Goal: Information Seeking & Learning: Stay updated

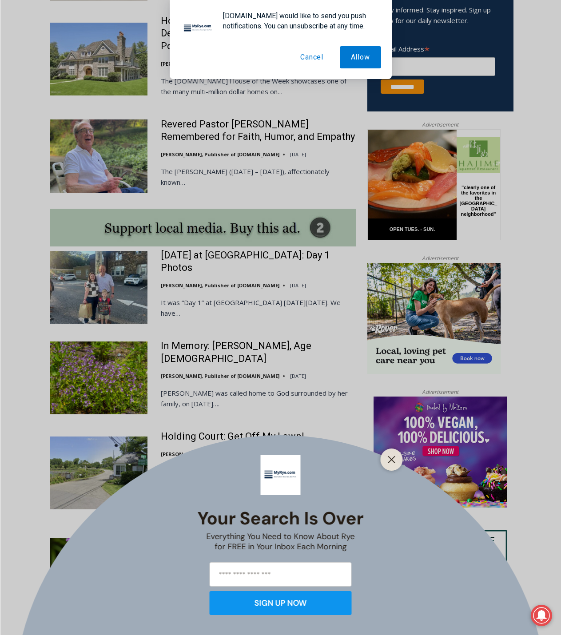
scroll to position [622, 0]
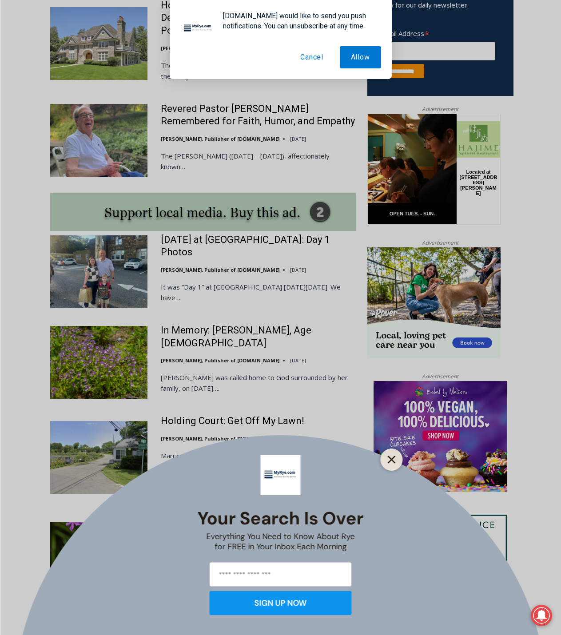
click at [396, 460] on button "Close" at bounding box center [391, 459] width 12 height 12
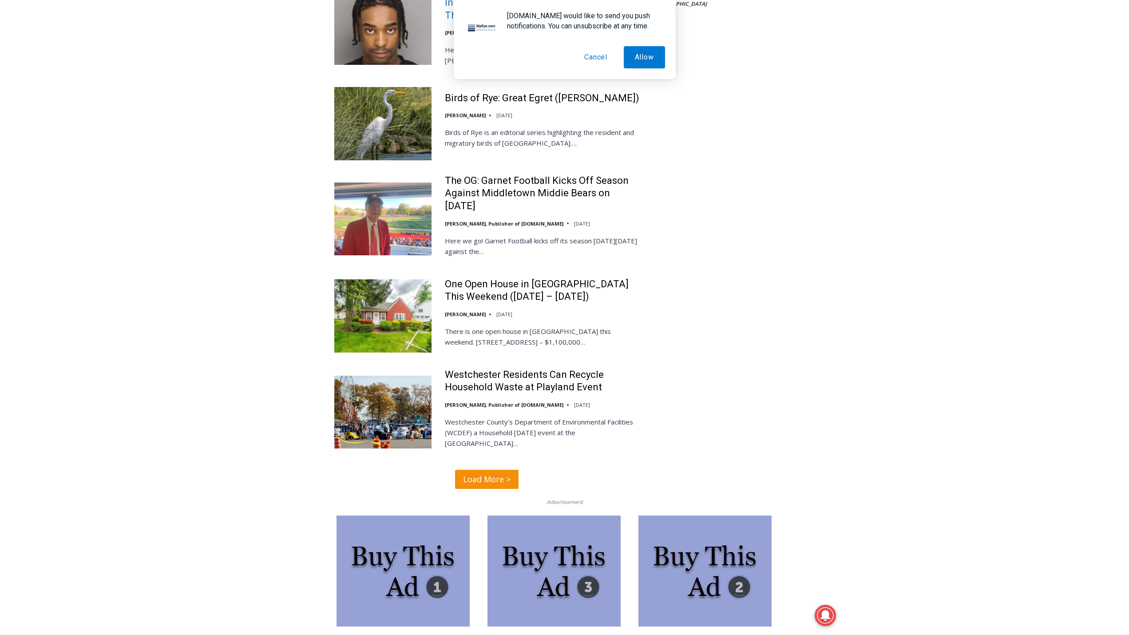
scroll to position [1954, 0]
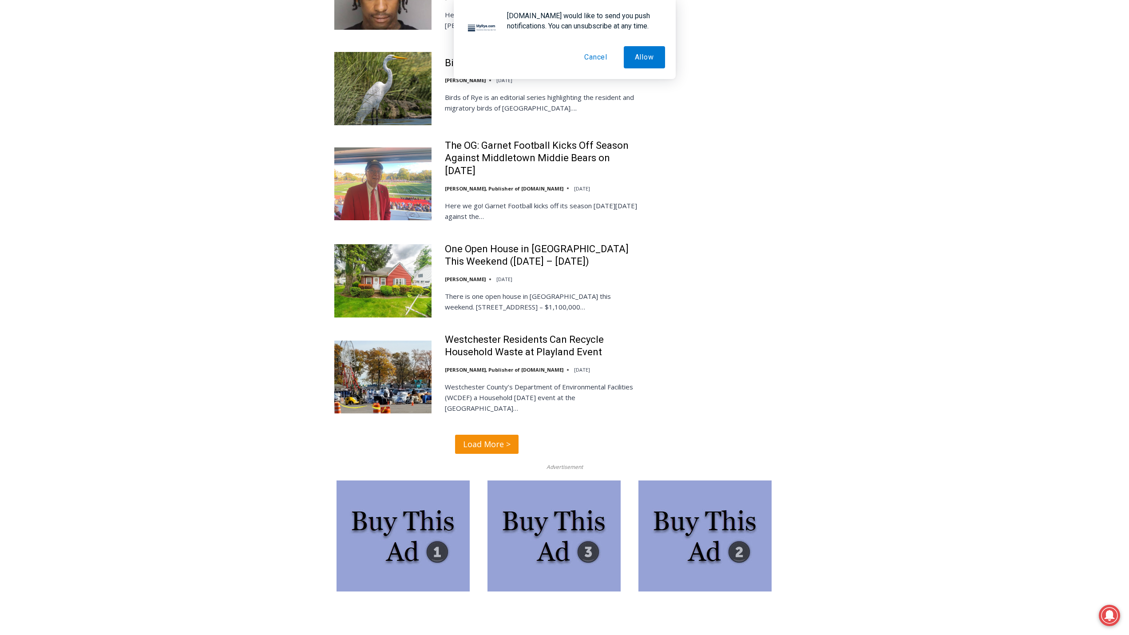
click at [476, 438] on span "Load More >" at bounding box center [487, 444] width 48 height 13
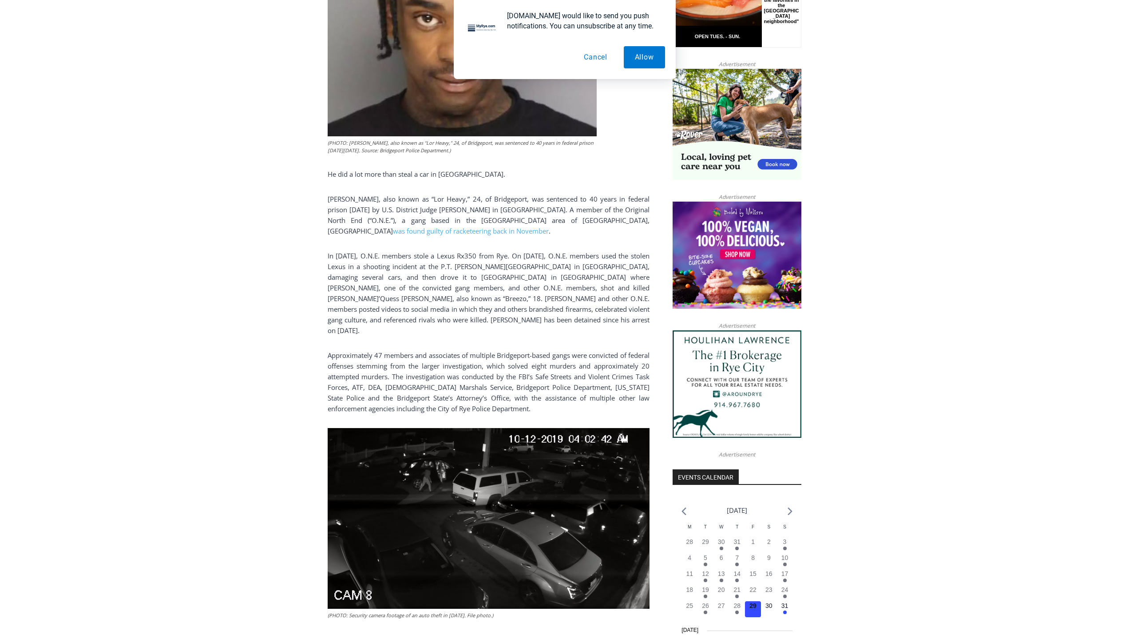
scroll to position [577, 0]
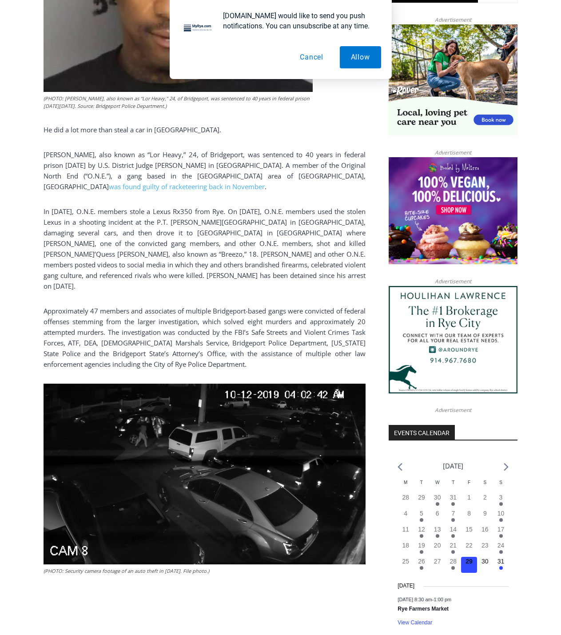
drag, startPoint x: 124, startPoint y: 167, endPoint x: 114, endPoint y: 282, distance: 115.4
click at [114, 282] on div "(PHOTO: Joshua Gilbert, also known as “Lor Heavy,” 24, of Bridgeport, was sente…" at bounding box center [205, 263] width 322 height 838
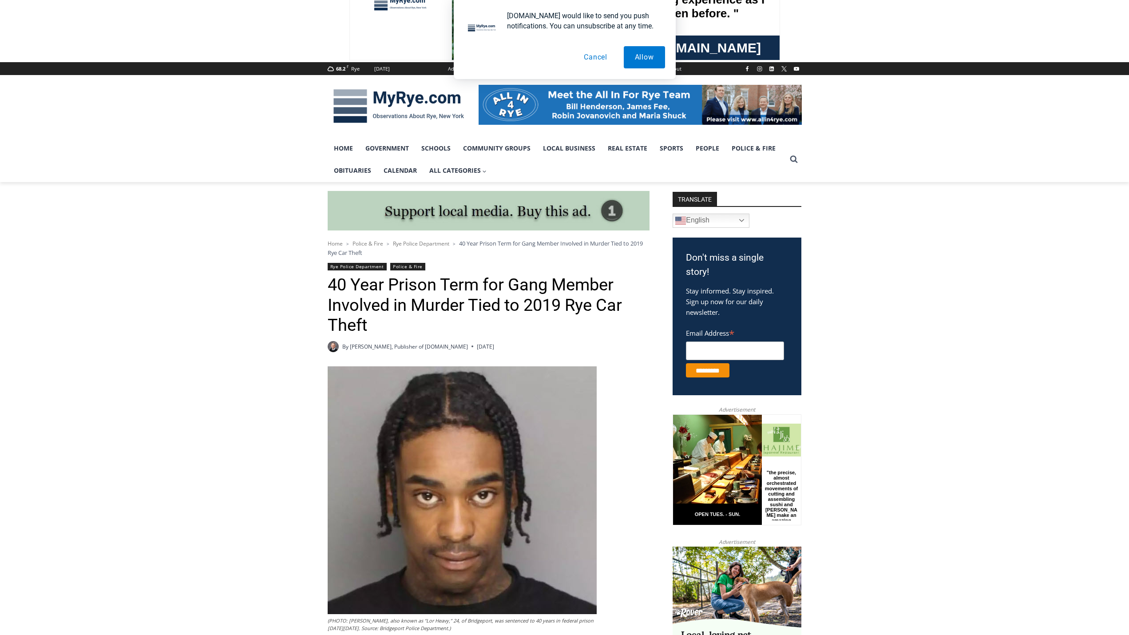
scroll to position [0, 0]
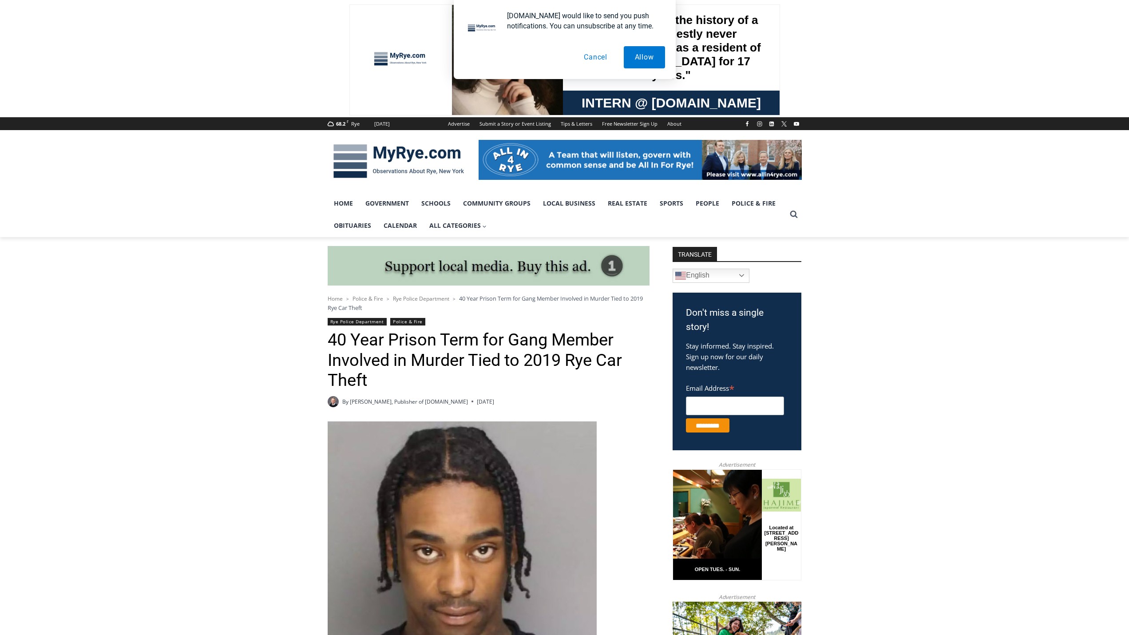
click at [380, 297] on span "Police & Fire" at bounding box center [368, 299] width 31 height 8
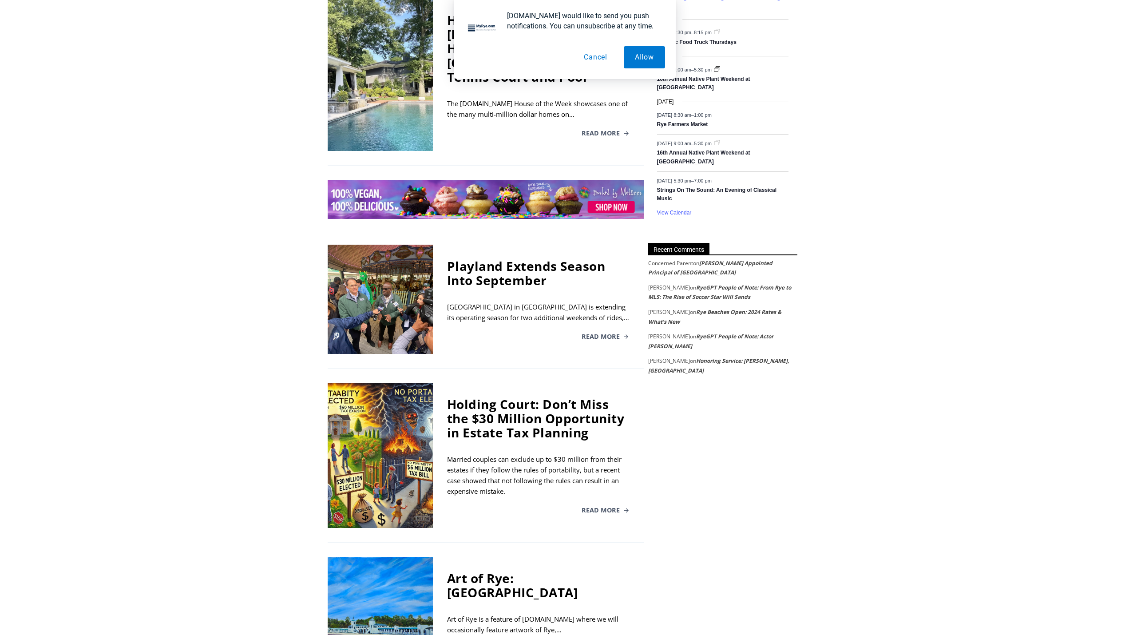
scroll to position [1332, 0]
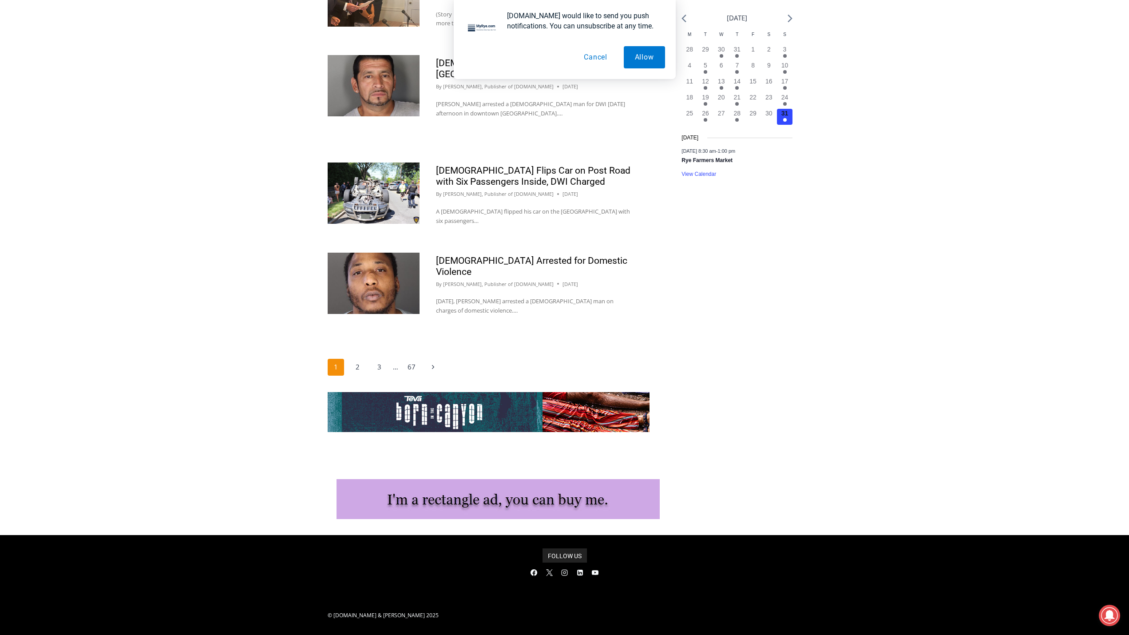
scroll to position [1283, 0]
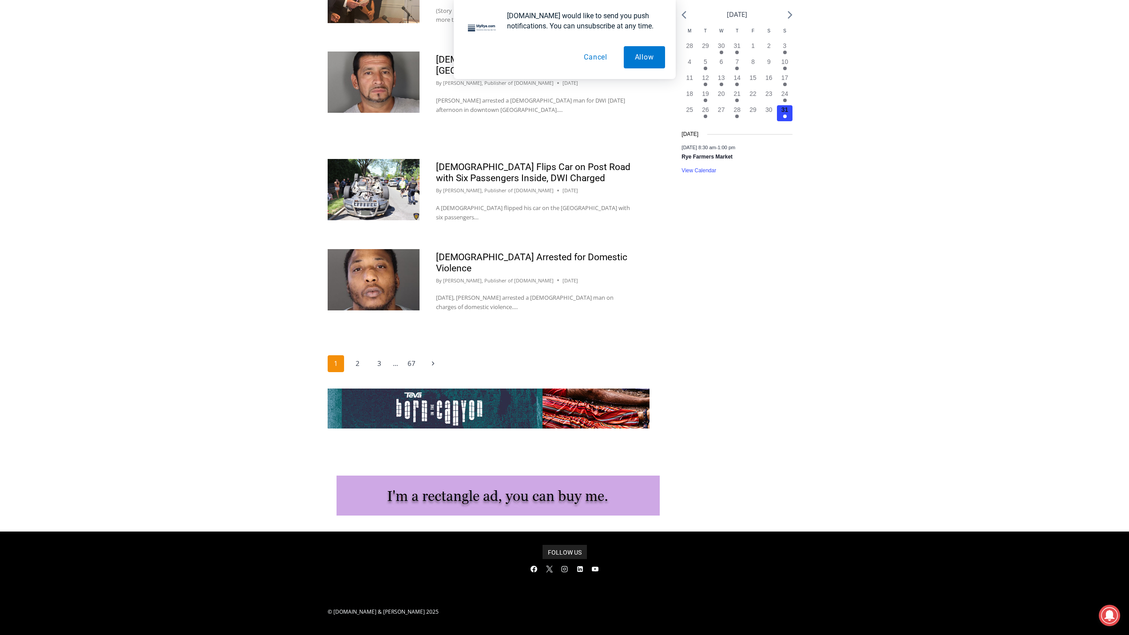
click at [355, 360] on link "2" at bounding box center [357, 363] width 17 height 17
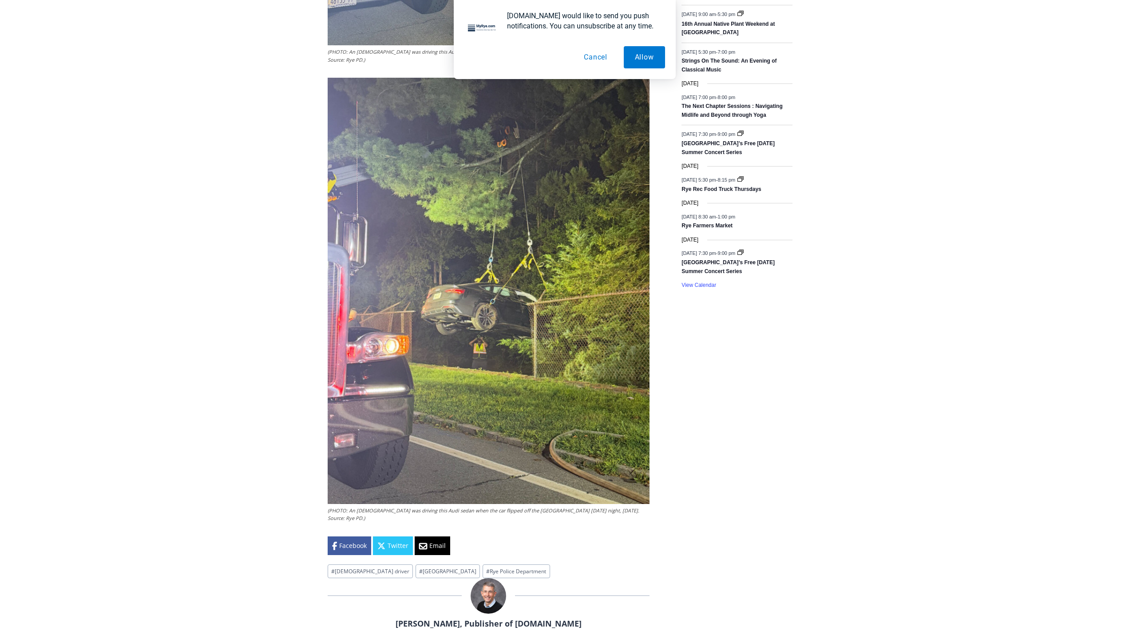
scroll to position [1332, 0]
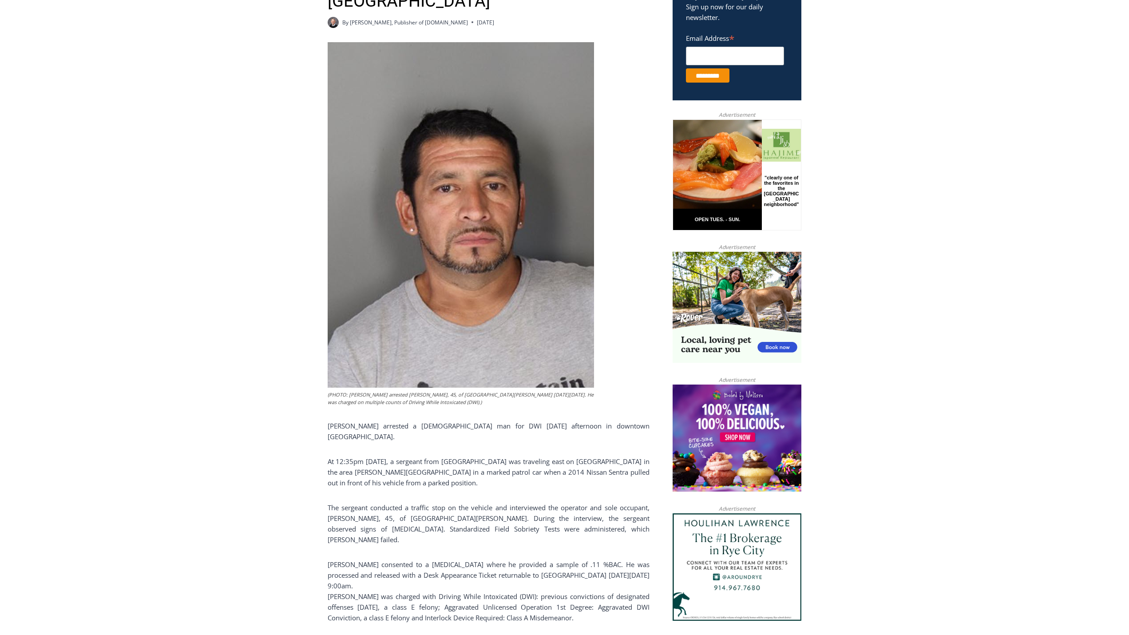
scroll to position [355, 0]
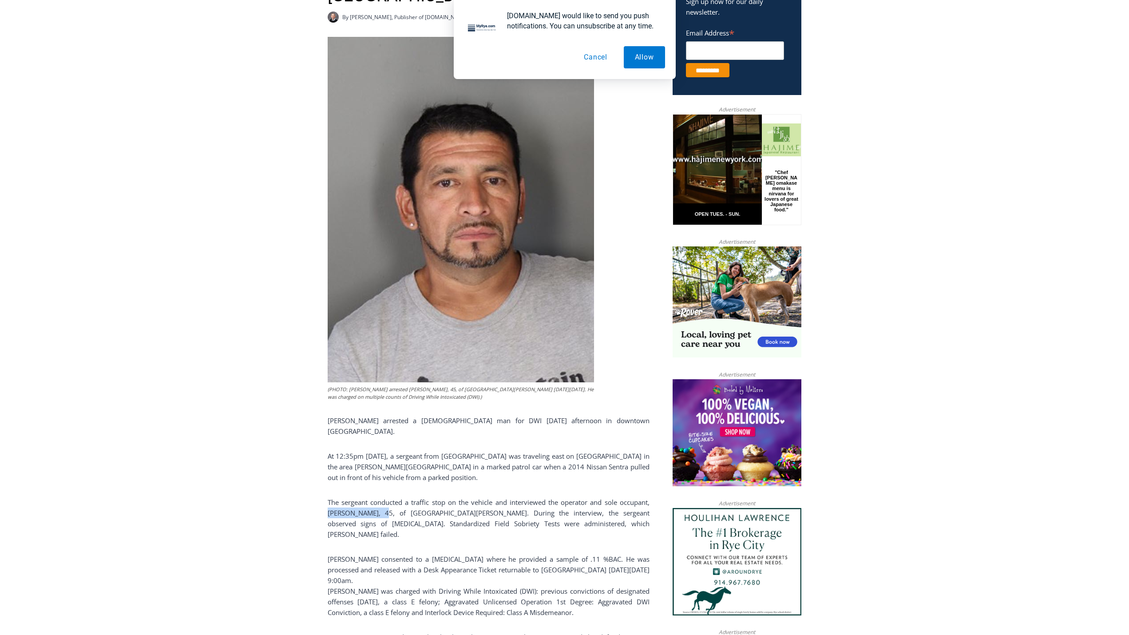
drag, startPoint x: 381, startPoint y: 505, endPoint x: 329, endPoint y: 506, distance: 52.0
click at [329, 506] on p "The sergeant conducted a traffic stop on the vehicle and interviewed the operat…" at bounding box center [489, 518] width 322 height 43
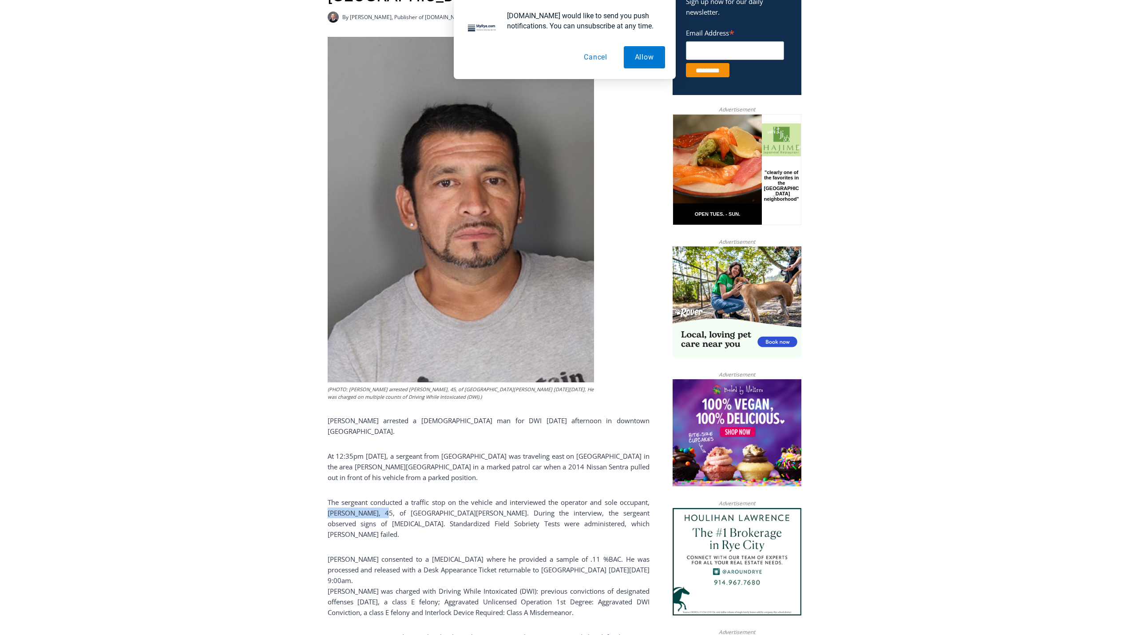
scroll to position [400, 0]
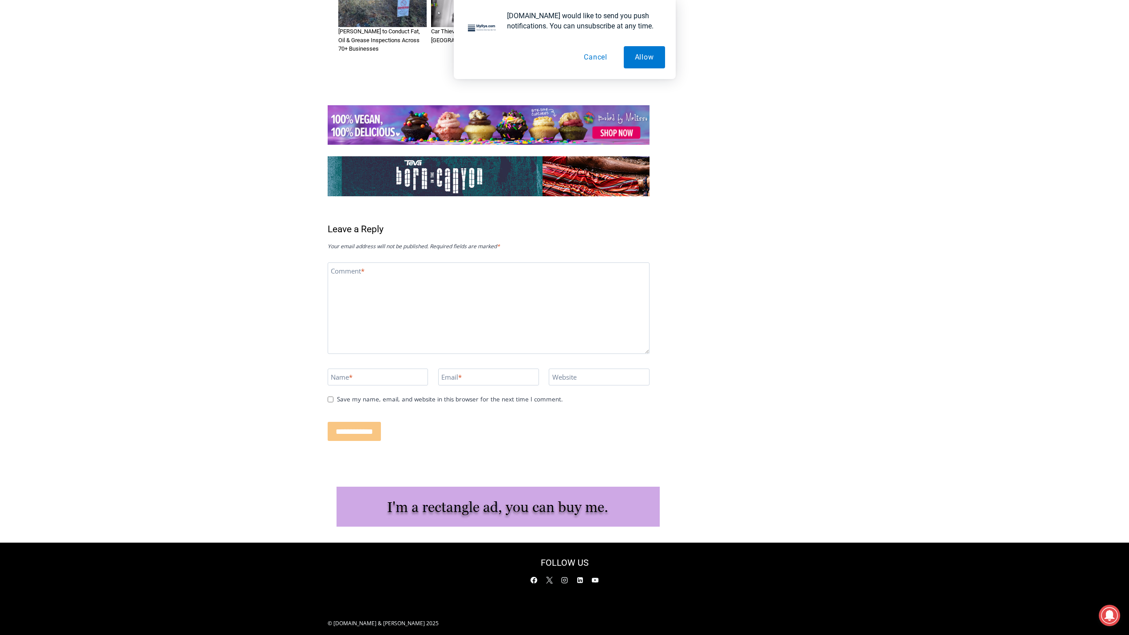
scroll to position [1332, 0]
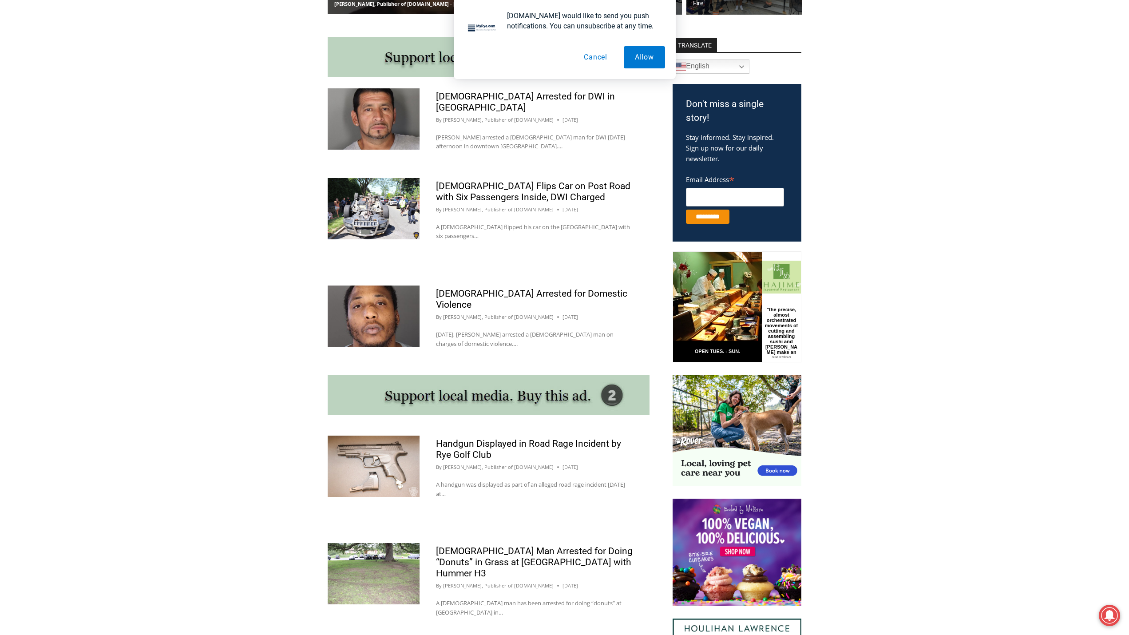
scroll to position [533, 0]
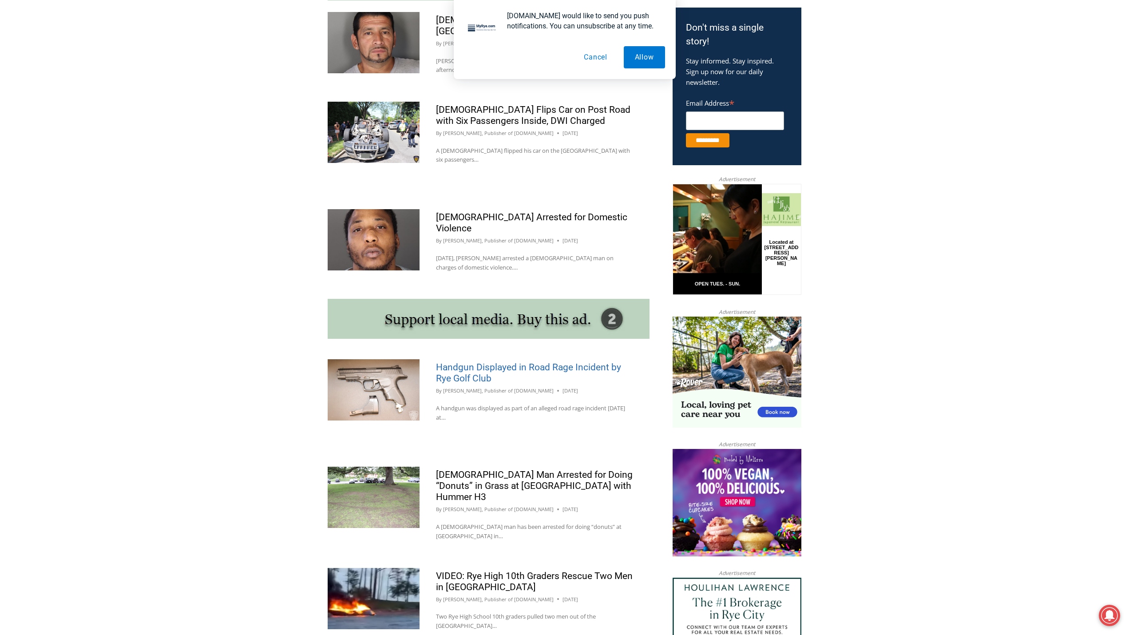
click at [492, 362] on link "Handgun Displayed in Road Rage Incident by Rye Golf Club" at bounding box center [528, 373] width 185 height 22
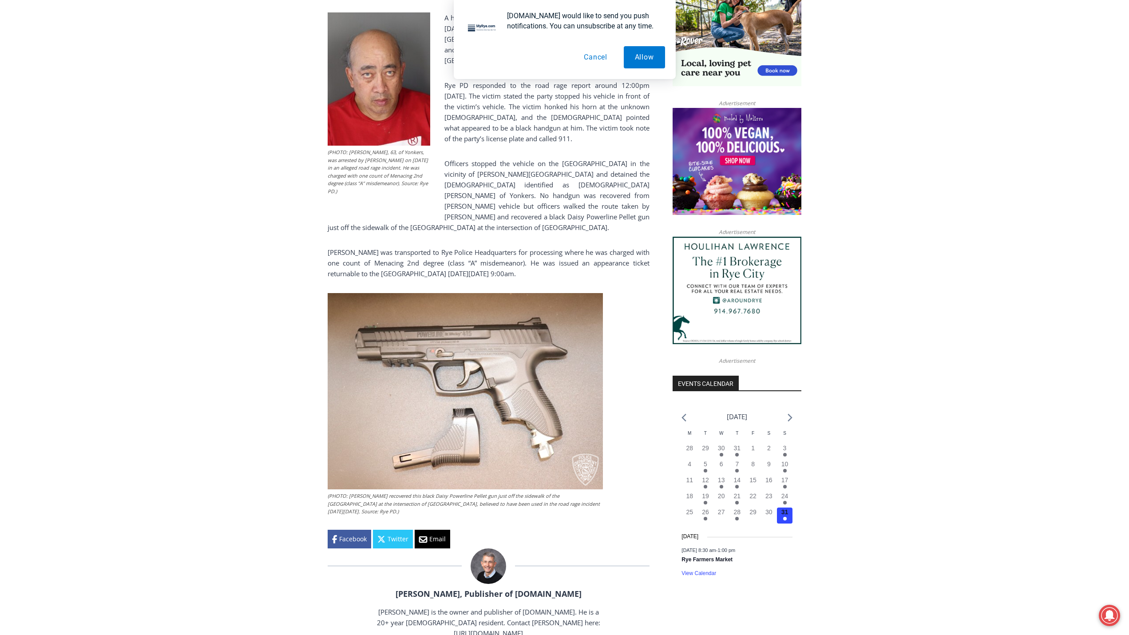
scroll to position [710, 0]
